Goal: Find specific page/section: Find specific page/section

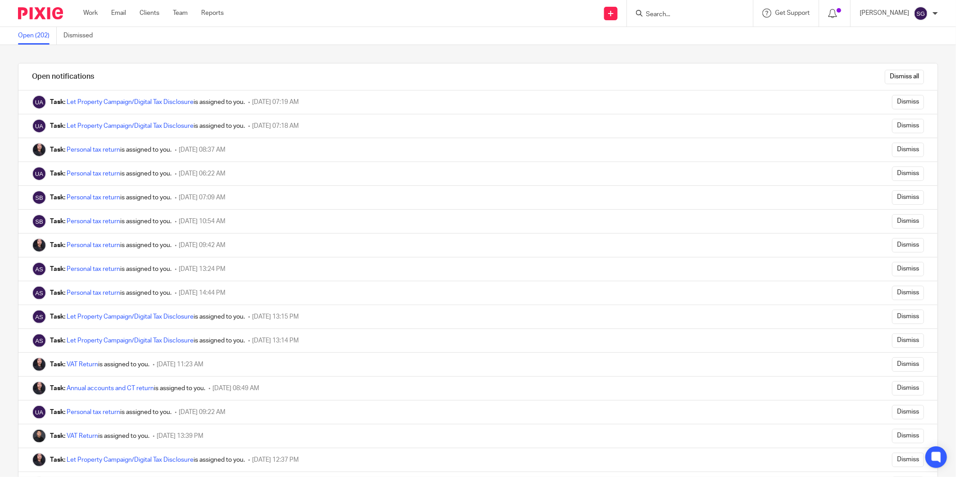
click at [41, 7] on img at bounding box center [40, 13] width 45 height 12
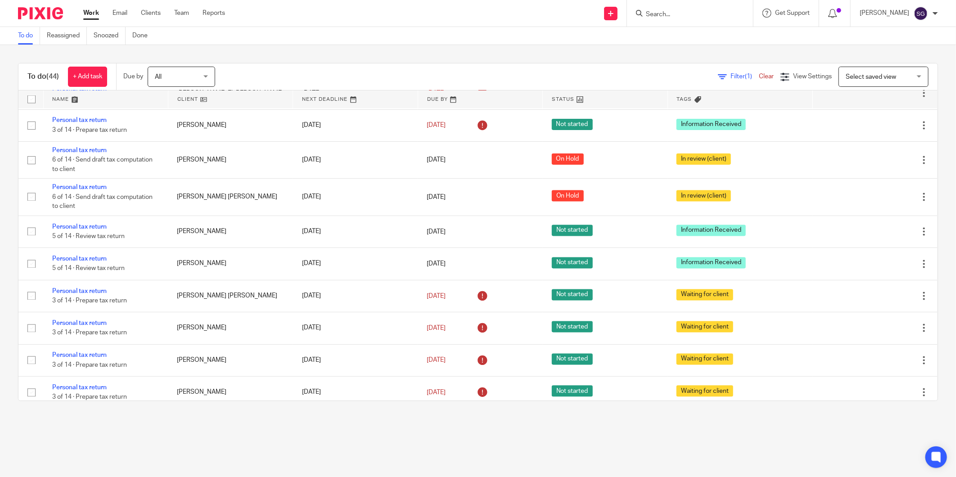
scroll to position [1205, 0]
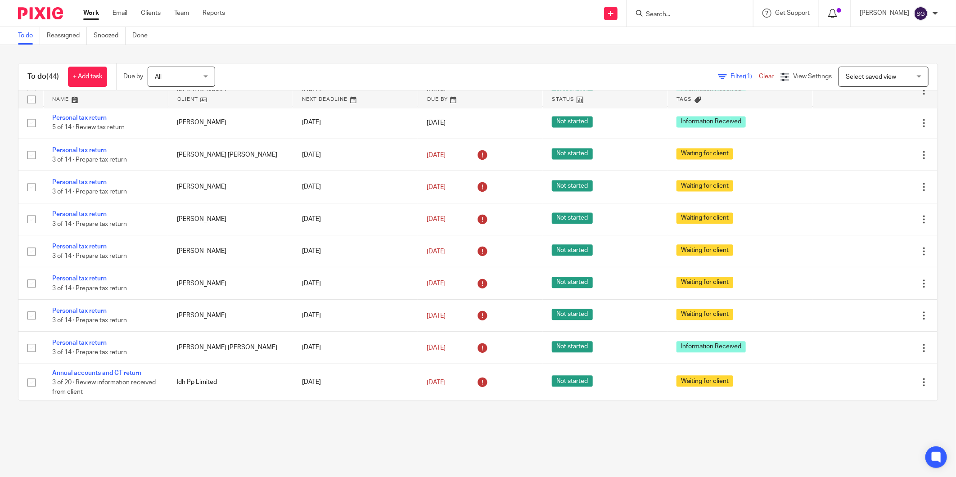
click at [837, 12] on icon at bounding box center [832, 13] width 9 height 9
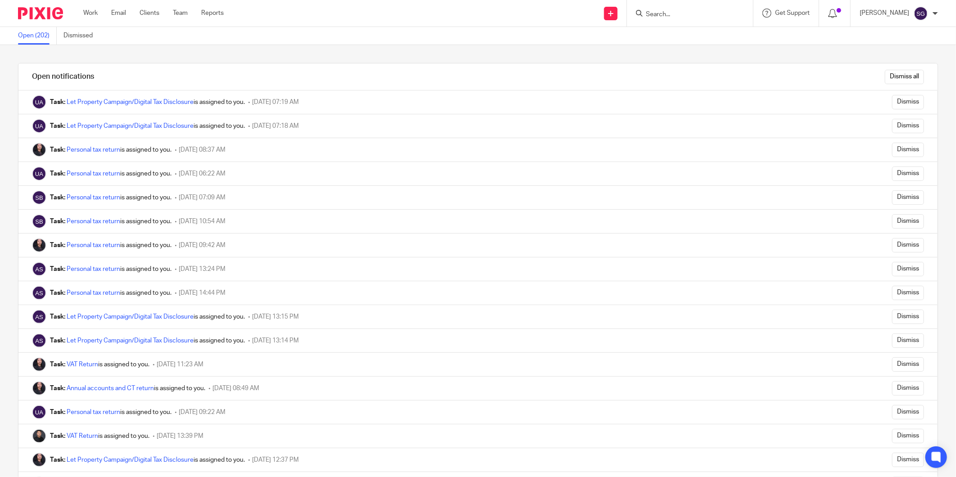
click at [34, 11] on img at bounding box center [40, 13] width 45 height 12
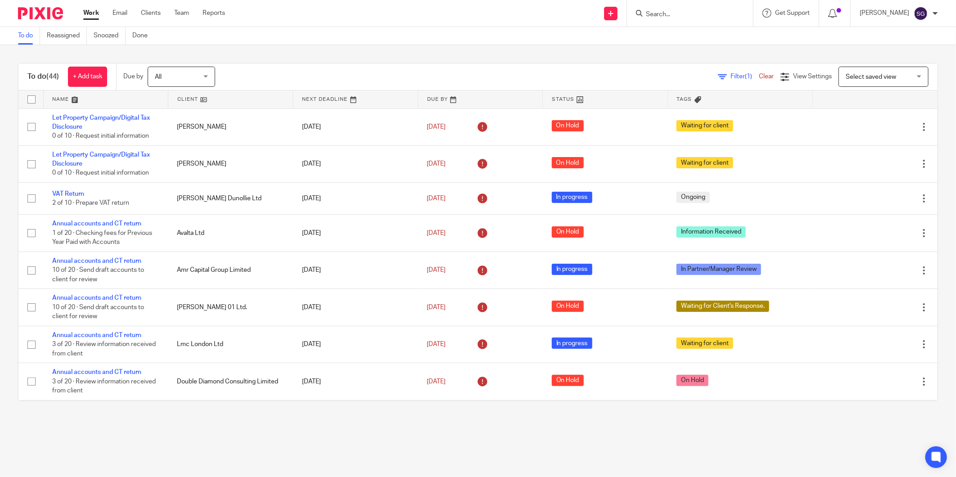
click at [668, 11] on input "Search" at bounding box center [685, 15] width 81 height 8
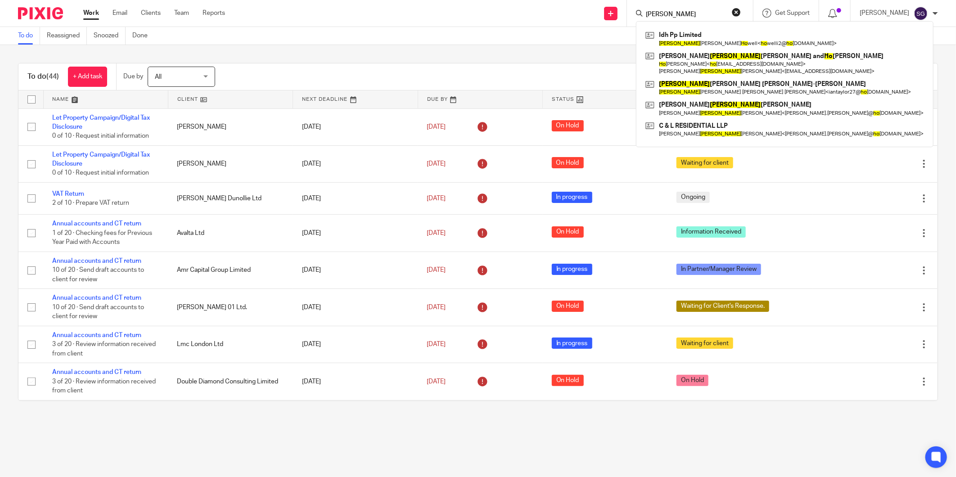
type input "Ian ho"
click at [683, 5] on div "Ian ho Idh Pp Limited Ian David Ho well < ho welli2@ ho tmail.co.uk > Craig Ian…" at bounding box center [690, 13] width 126 height 27
click at [687, 36] on link at bounding box center [784, 38] width 283 height 21
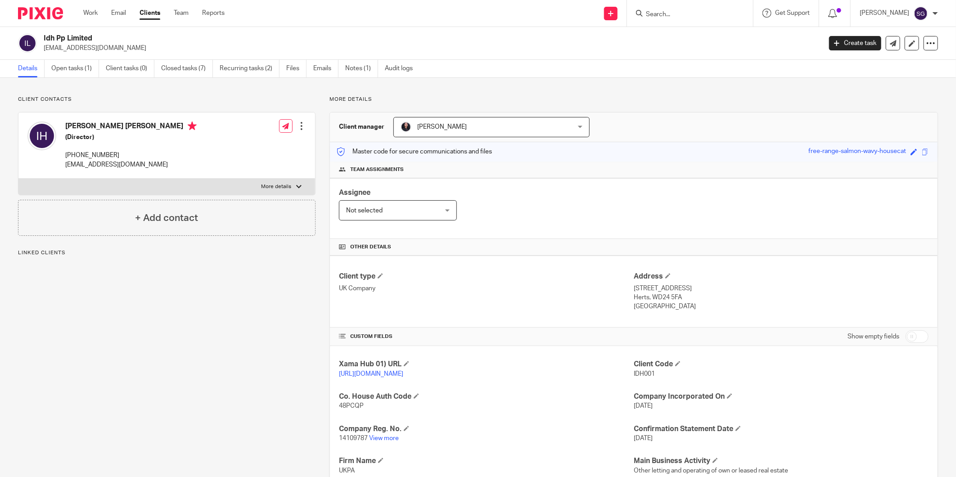
scroll to position [128, 0]
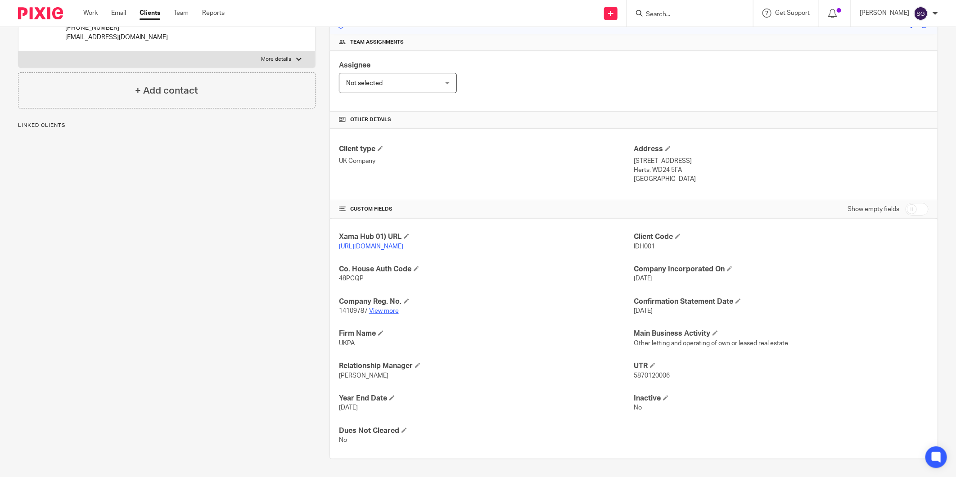
click at [388, 310] on link "View more" at bounding box center [384, 311] width 30 height 6
